Goal: Entertainment & Leisure: Browse casually

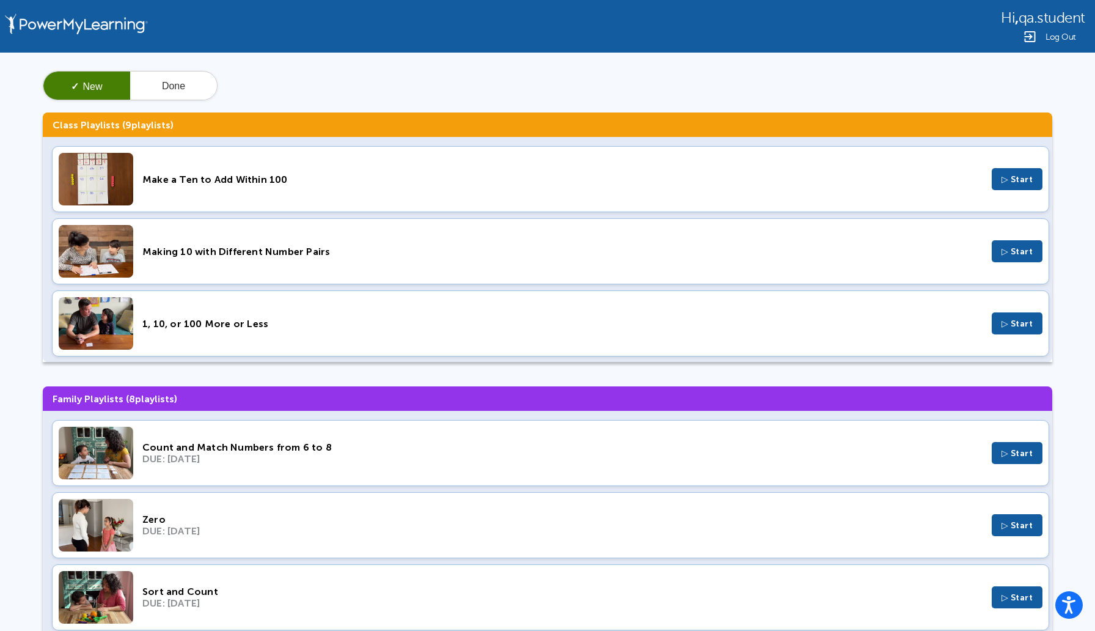
click at [1020, 182] on span "▷ Start" at bounding box center [1018, 179] width 32 height 10
click at [1026, 253] on span "▷ Start" at bounding box center [1018, 251] width 32 height 10
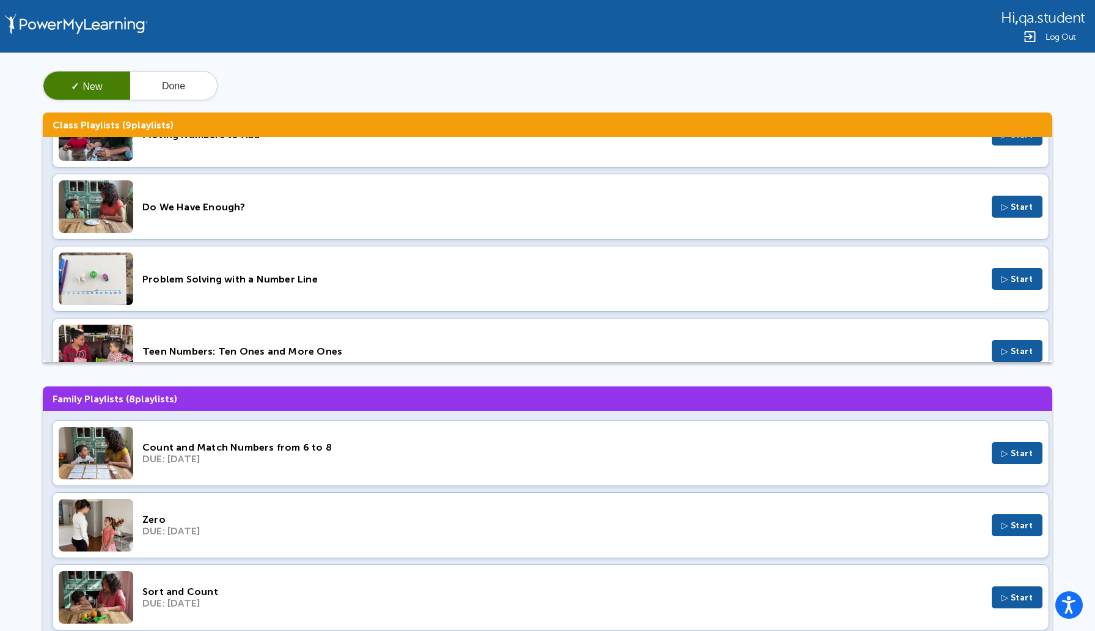
click at [1012, 452] on span "▷ Start" at bounding box center [1018, 453] width 32 height 10
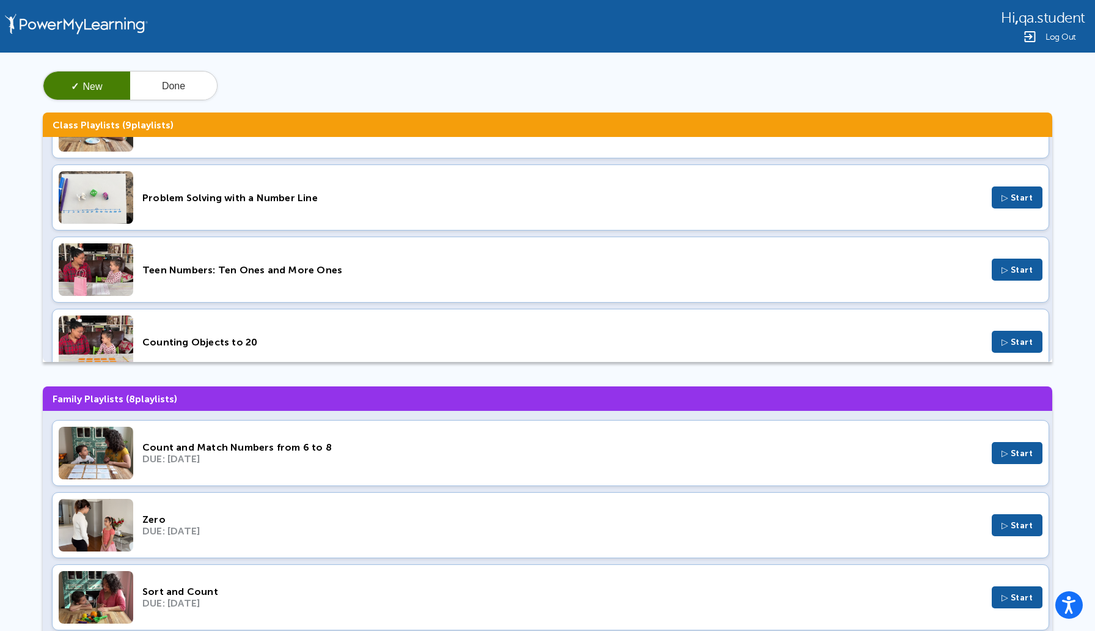
scroll to position [424, 0]
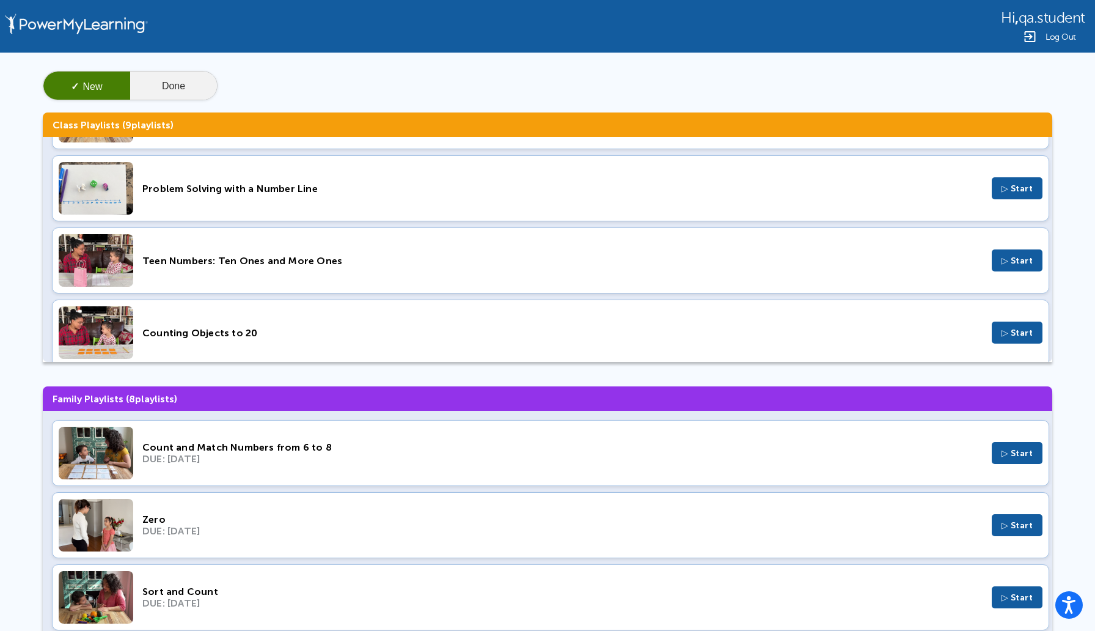
click at [190, 79] on button "Done" at bounding box center [173, 86] width 87 height 29
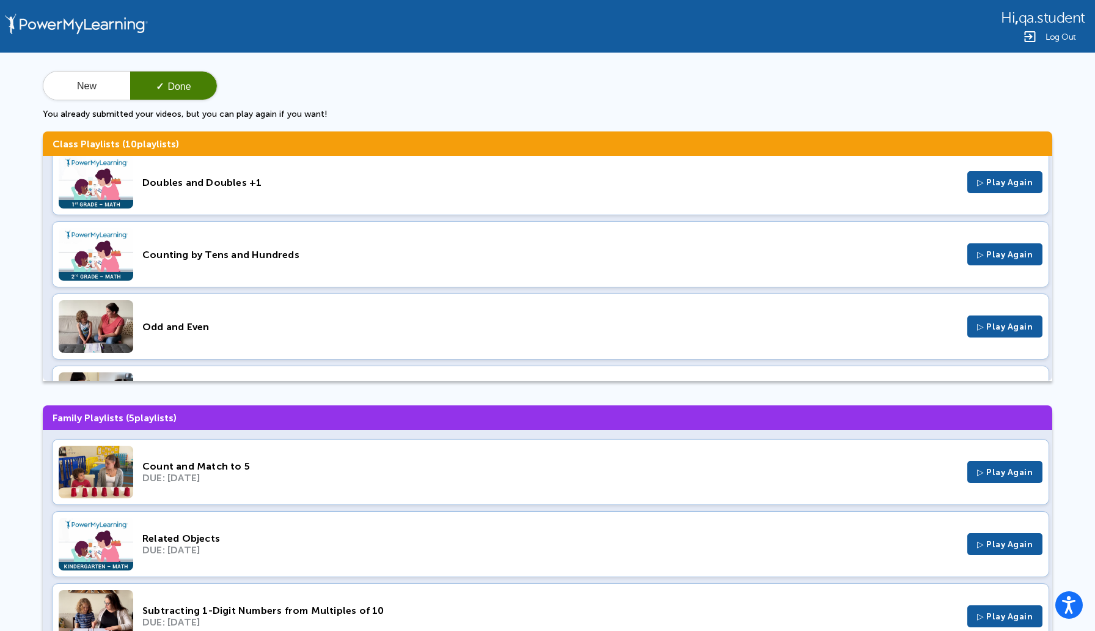
scroll to position [0, 0]
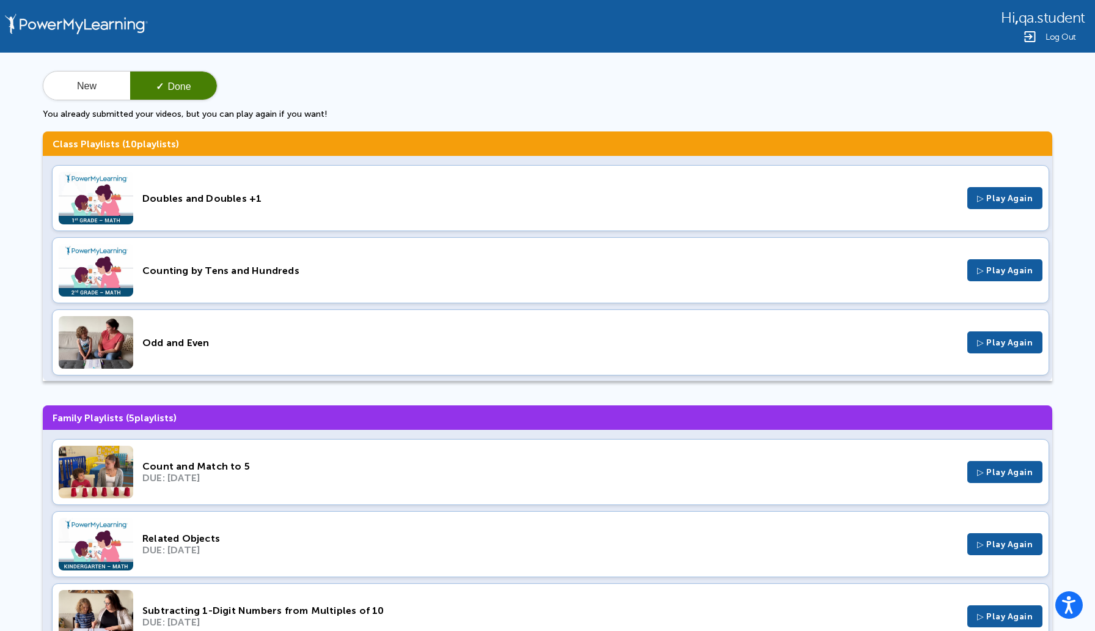
click at [993, 271] on span "▷ Play Again" at bounding box center [1005, 270] width 56 height 10
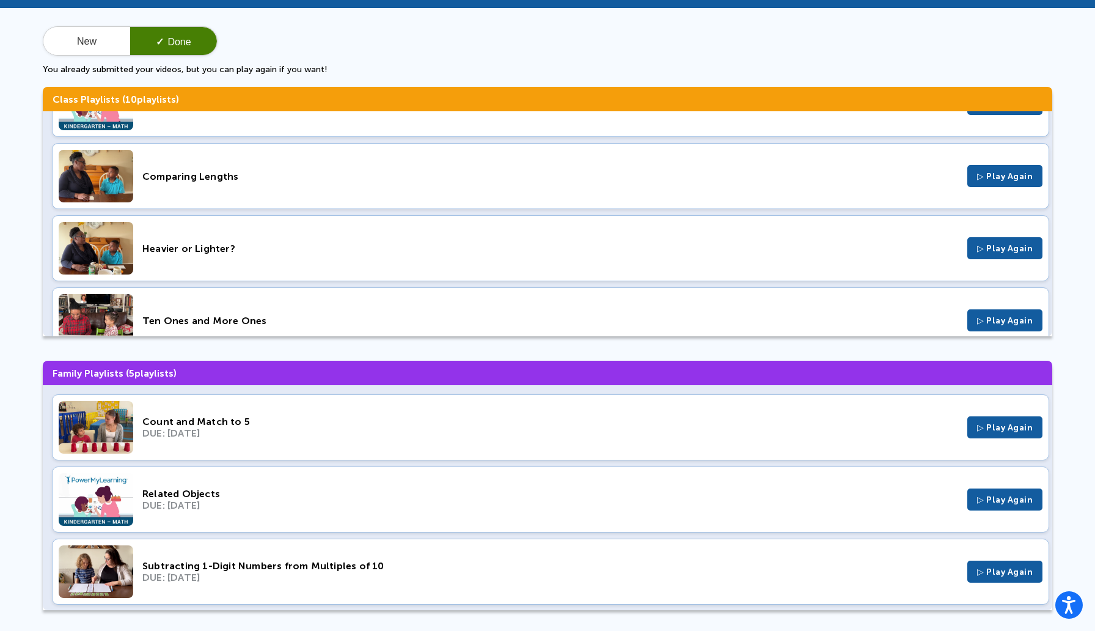
scroll to position [509, 0]
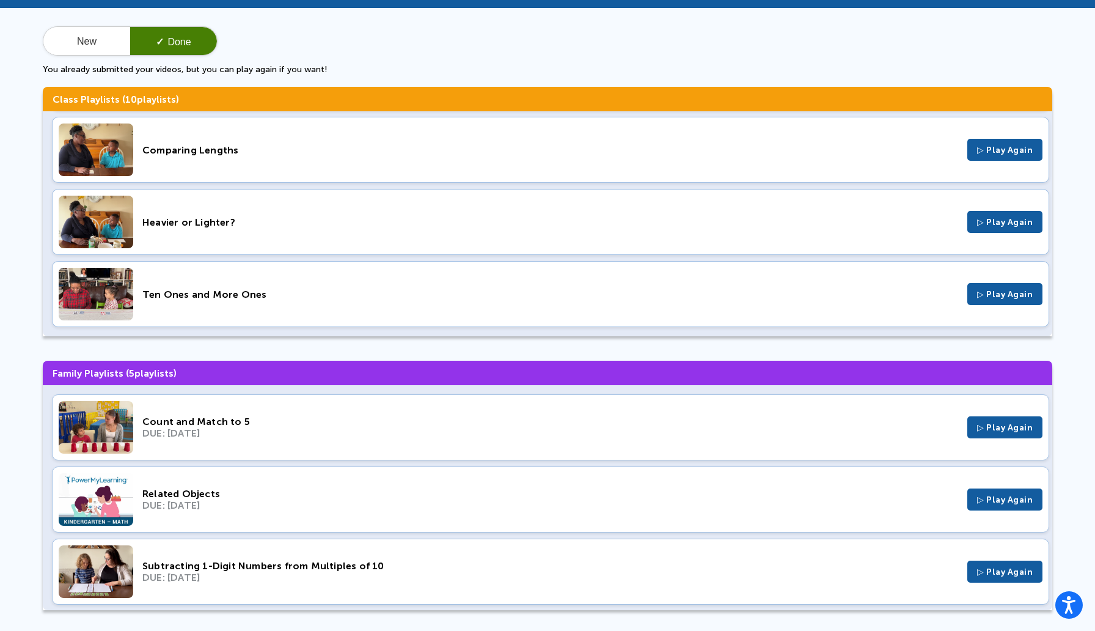
click at [119, 55] on div "New ✓ Done" at bounding box center [130, 40] width 175 height 29
click at [111, 52] on button "New" at bounding box center [86, 41] width 87 height 29
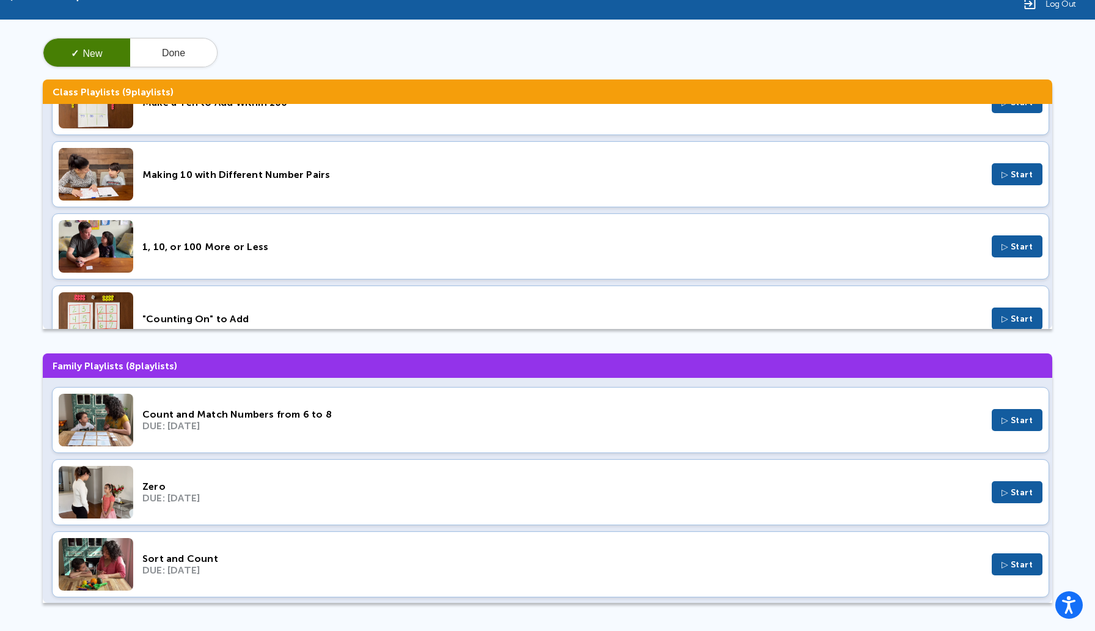
scroll to position [0, 0]
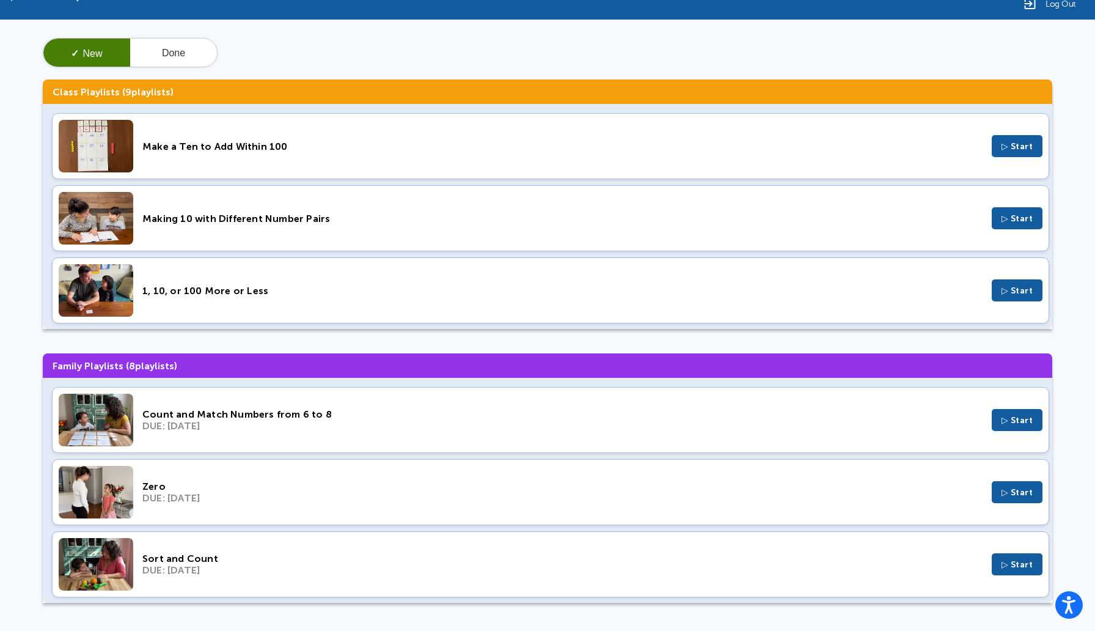
click at [1022, 215] on span "▷ Start" at bounding box center [1018, 218] width 32 height 10
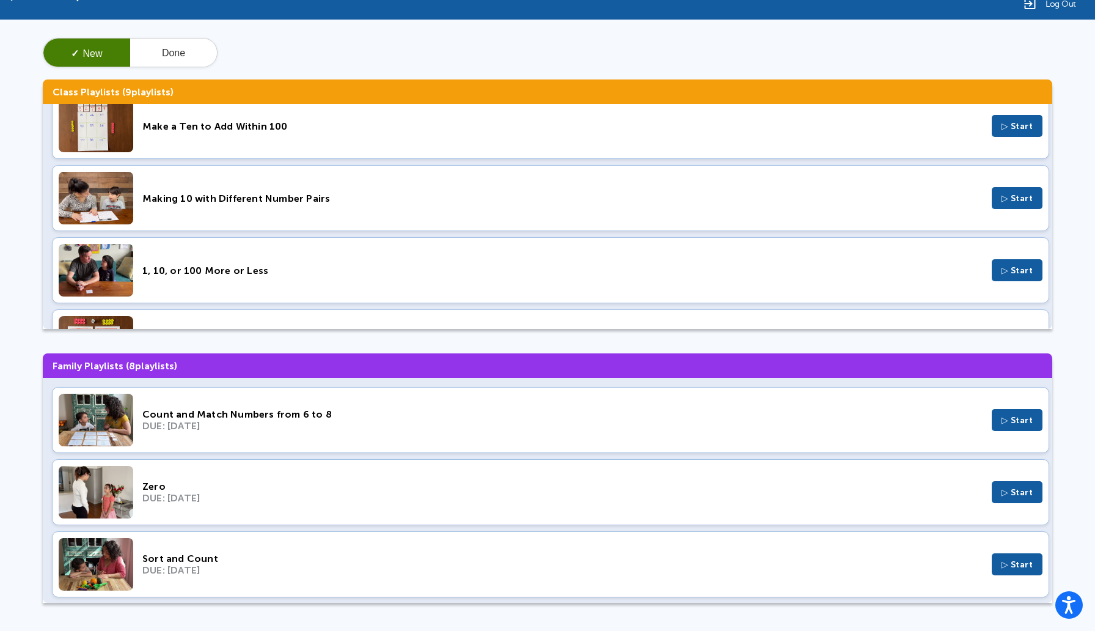
scroll to position [23, 0]
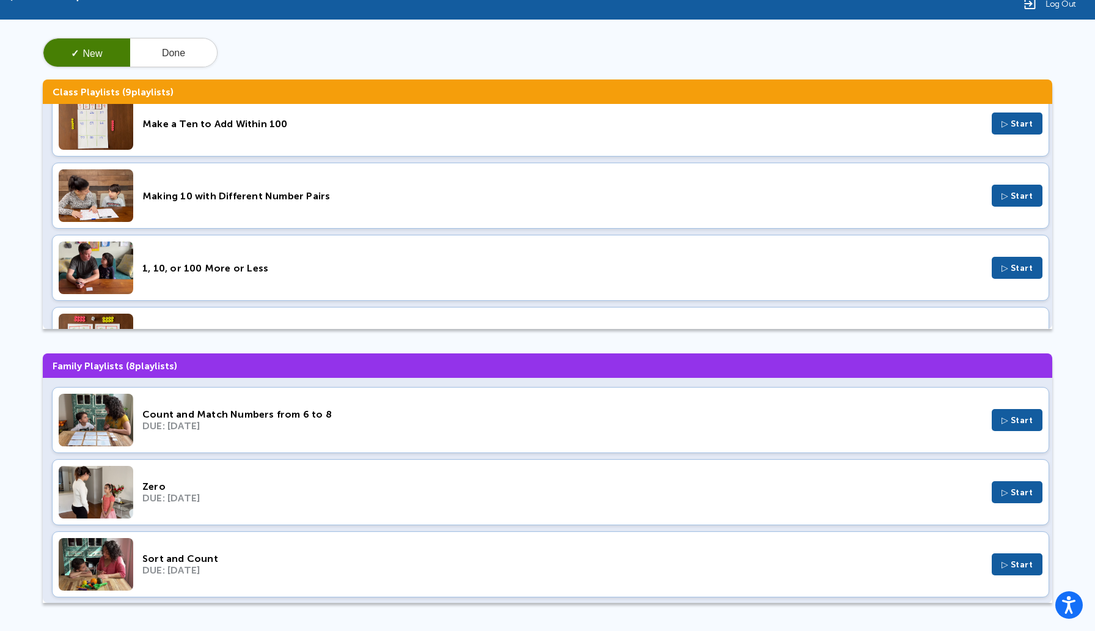
click at [998, 265] on button "▷ Start" at bounding box center [1017, 268] width 51 height 22
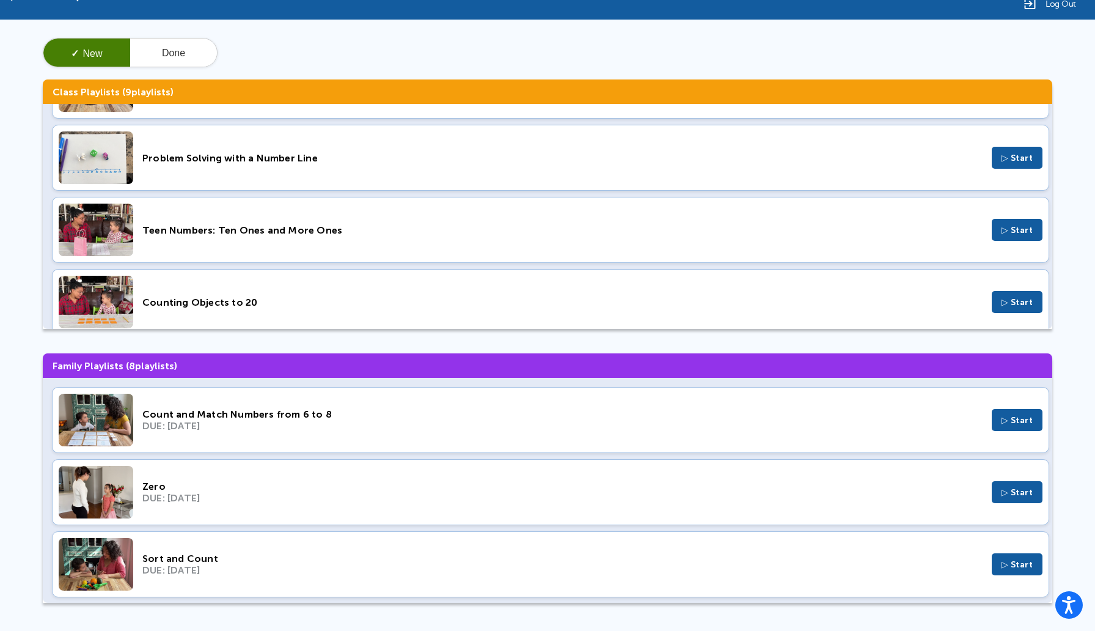
scroll to position [436, 0]
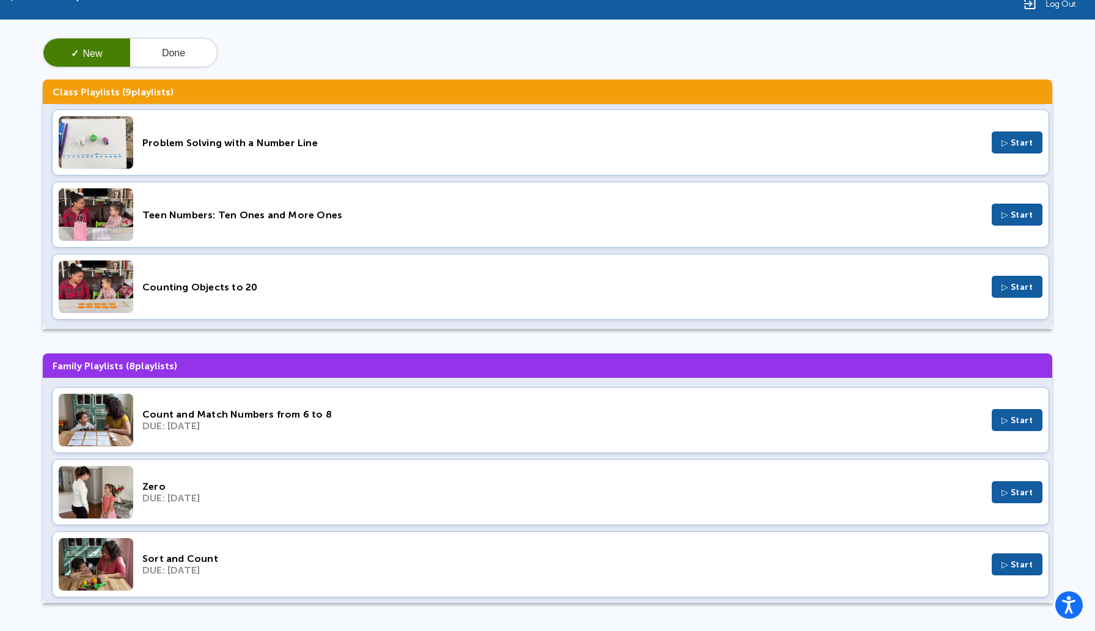
click at [1003, 284] on span "▷ Start" at bounding box center [1018, 287] width 32 height 10
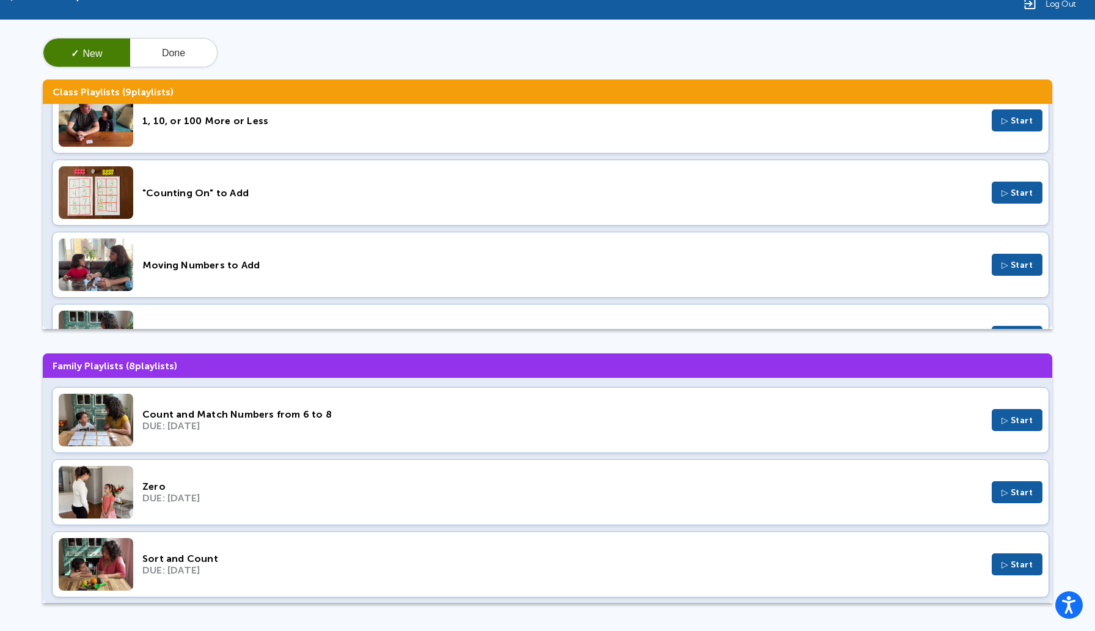
scroll to position [166, 0]
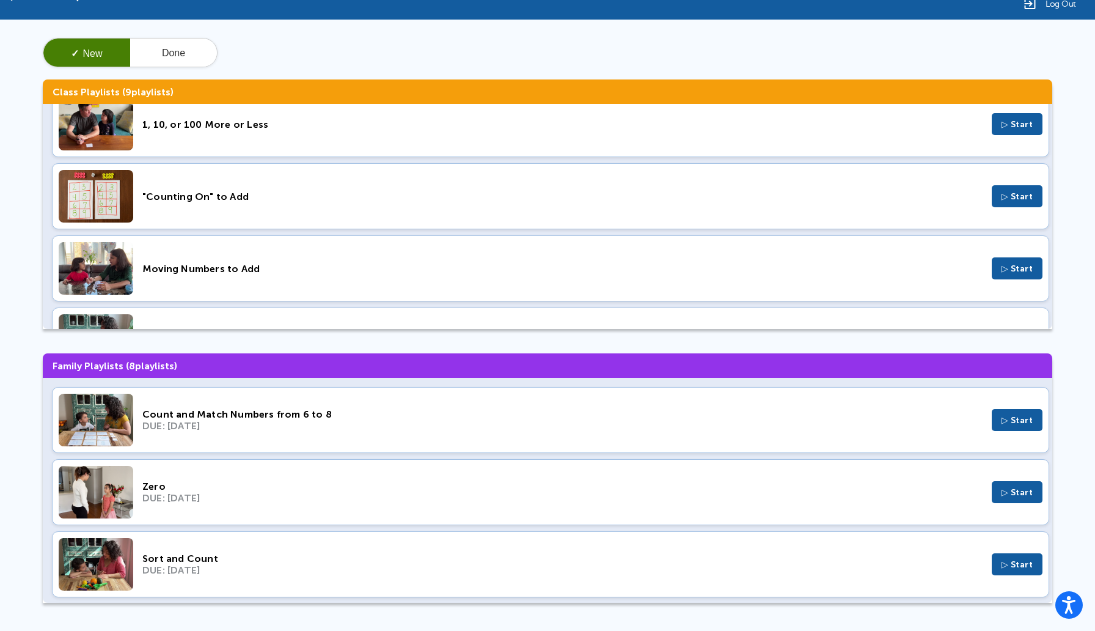
click at [1002, 264] on span "▷ Start" at bounding box center [1018, 268] width 32 height 10
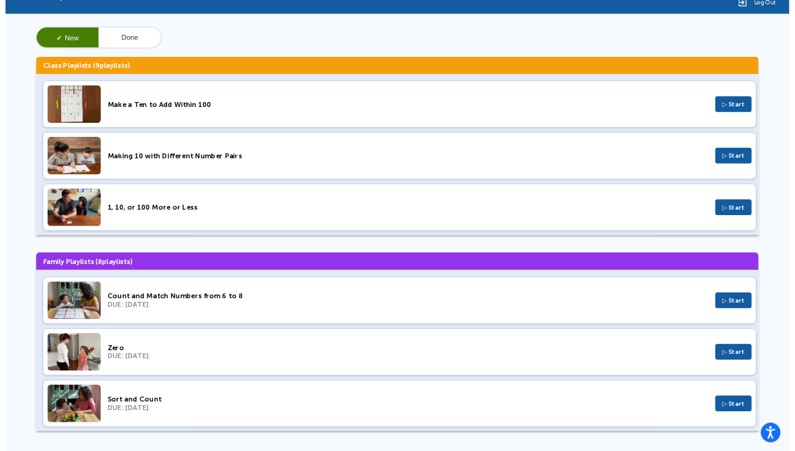
scroll to position [0, 0]
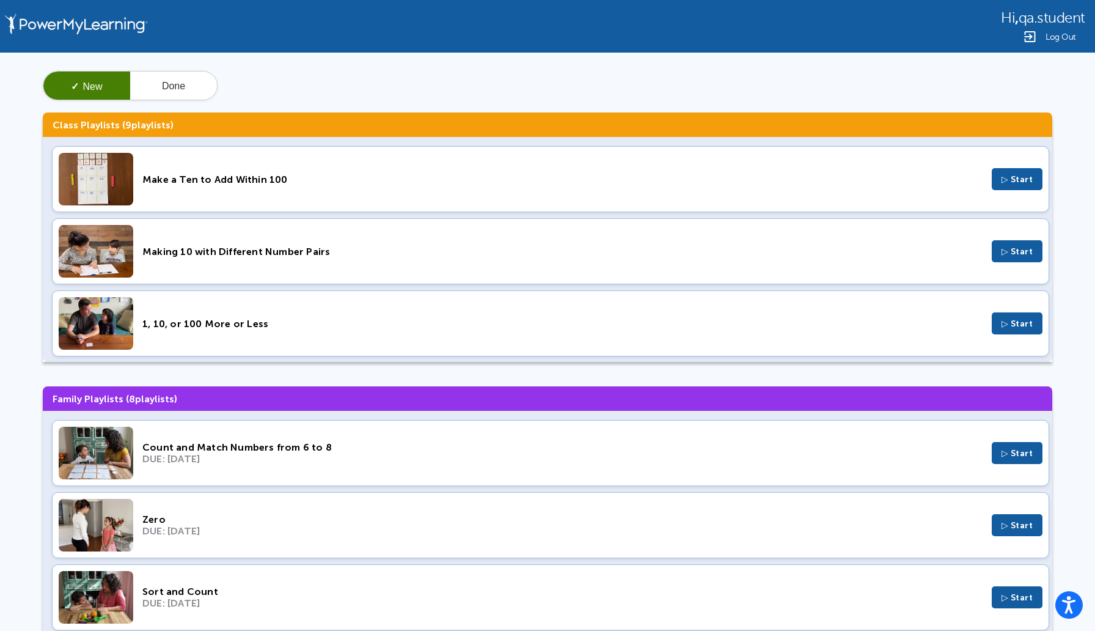
click at [1012, 325] on span "▷ Start" at bounding box center [1018, 323] width 32 height 10
click at [1013, 460] on button "▷ Start" at bounding box center [1017, 453] width 51 height 22
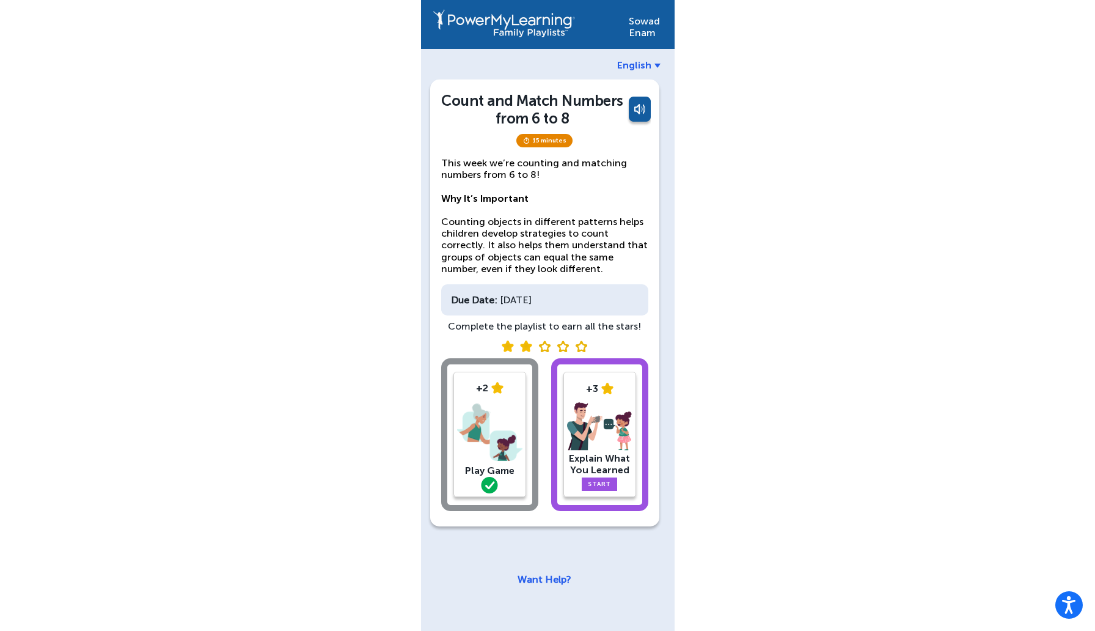
click at [493, 389] on img at bounding box center [497, 388] width 12 height 12
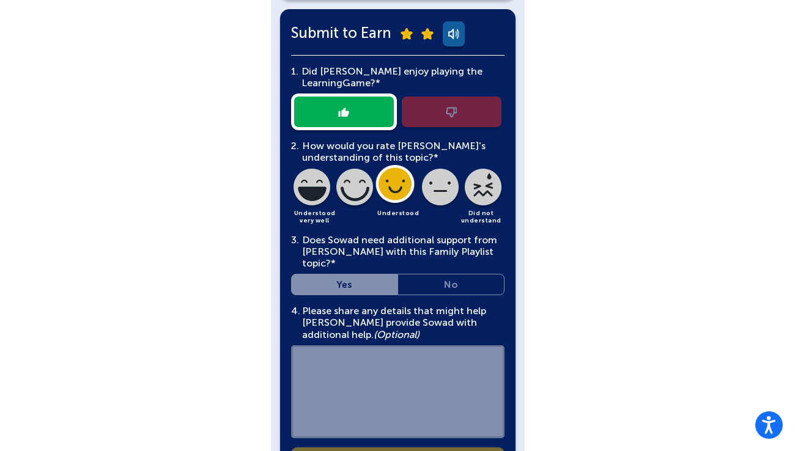
scroll to position [248, 0]
